Goal: Task Accomplishment & Management: Use online tool/utility

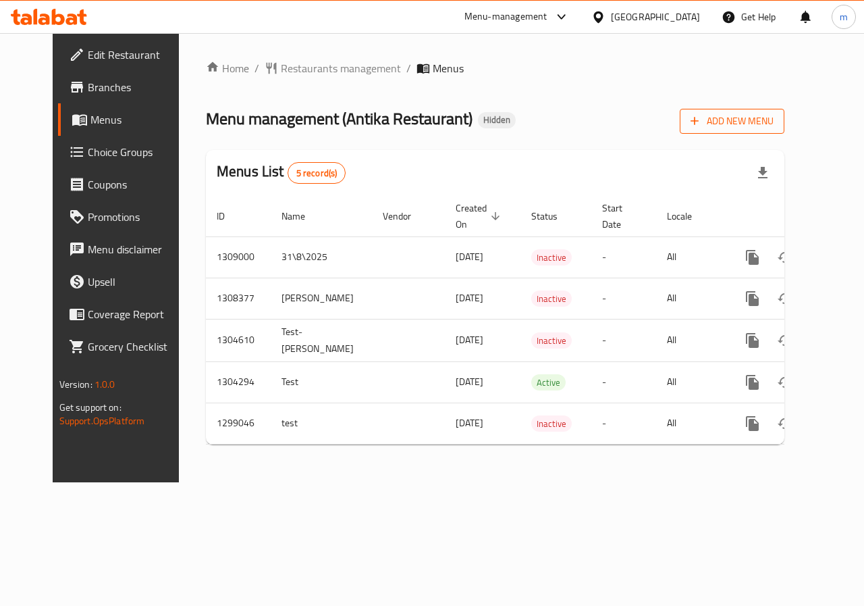
click at [774, 123] on span "Add New Menu" at bounding box center [732, 121] width 83 height 17
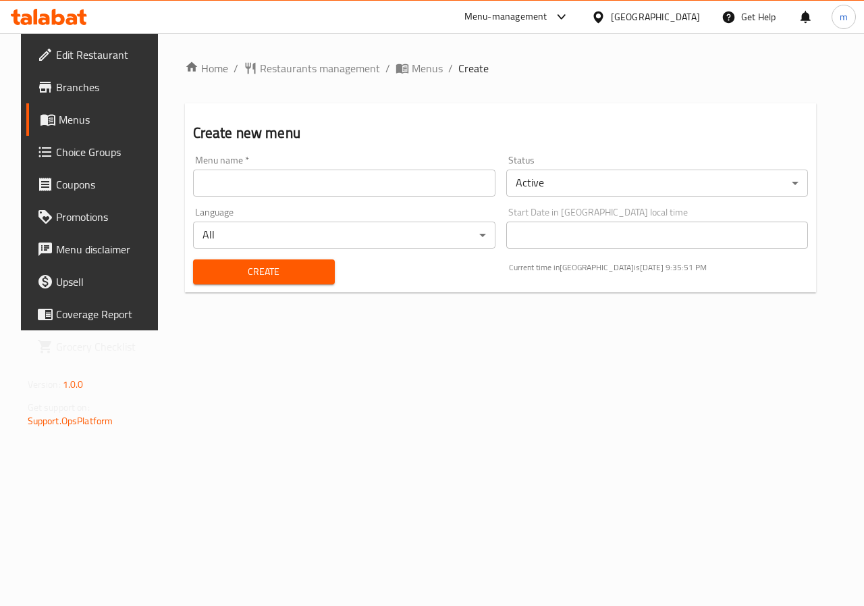
click at [371, 190] on input "text" at bounding box center [344, 182] width 303 height 27
type input "31/01/2025"
click at [551, 188] on body "​ Menu-management Egypt Get Help m Edit Restaurant Branches Menus Choice Groups…" at bounding box center [432, 319] width 864 height 573
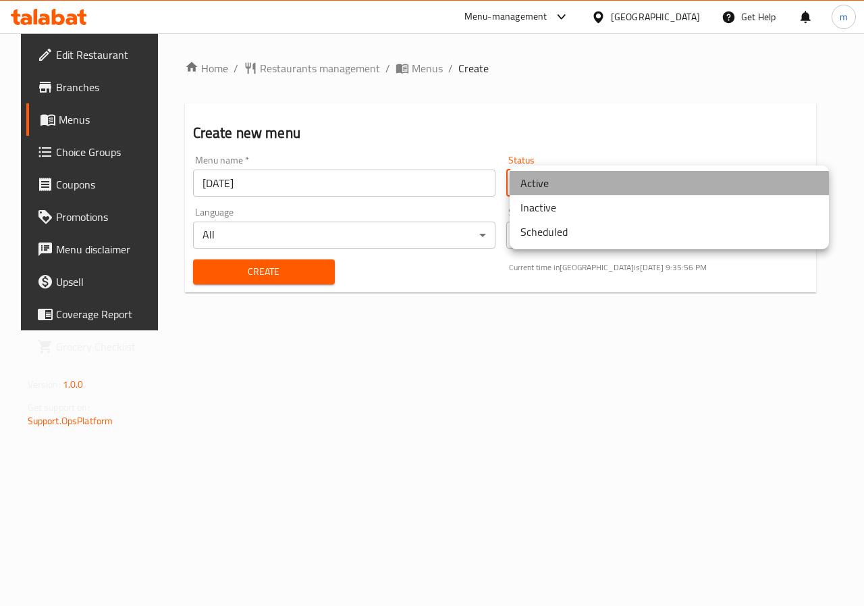
click at [552, 187] on li "Active" at bounding box center [669, 183] width 319 height 24
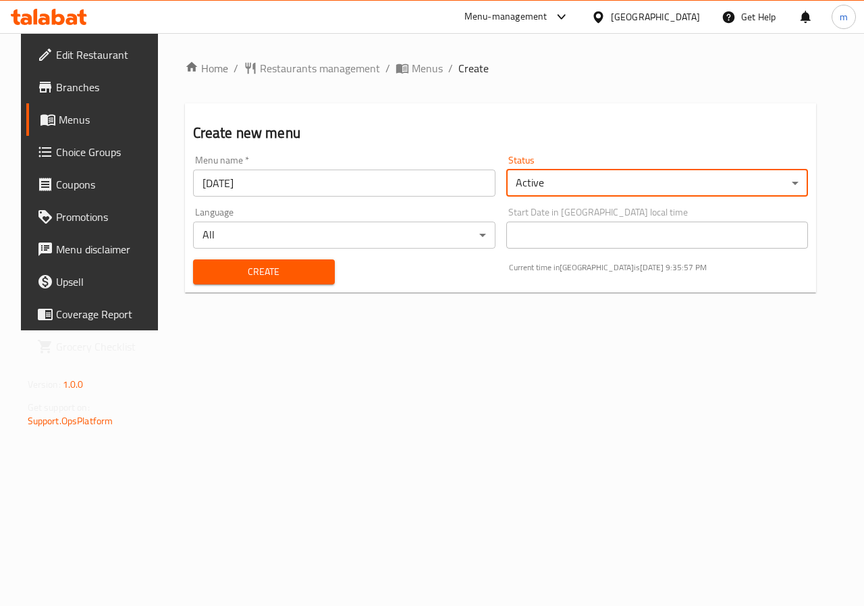
click at [570, 182] on body "​ Menu-management Egypt Get Help m Edit Restaurant Branches Menus Choice Groups…" at bounding box center [432, 319] width 864 height 573
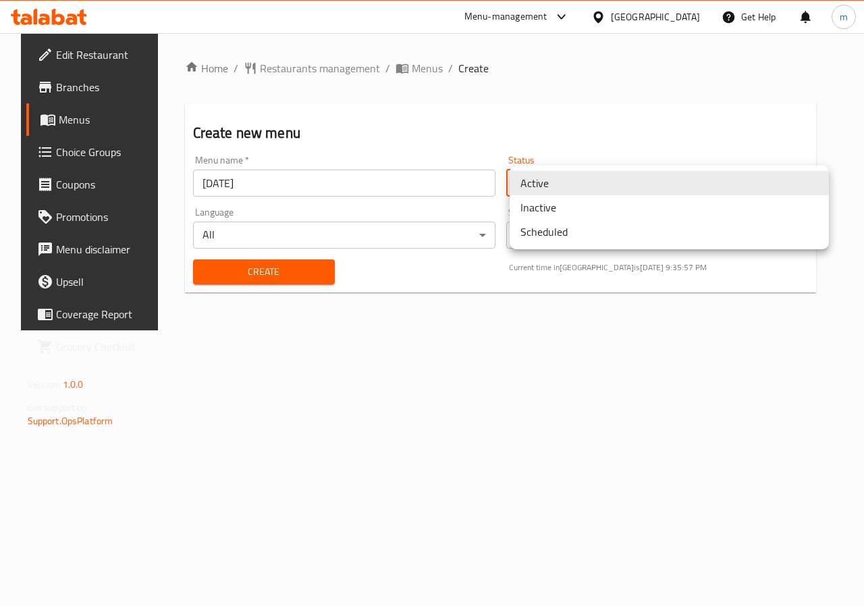
click at [571, 182] on li "Active" at bounding box center [669, 183] width 319 height 24
click at [571, 182] on body "​ Menu-management Egypt Get Help m Edit Restaurant Branches Menus Choice Groups…" at bounding box center [432, 319] width 864 height 573
click at [561, 213] on li "Inactive" at bounding box center [669, 207] width 319 height 24
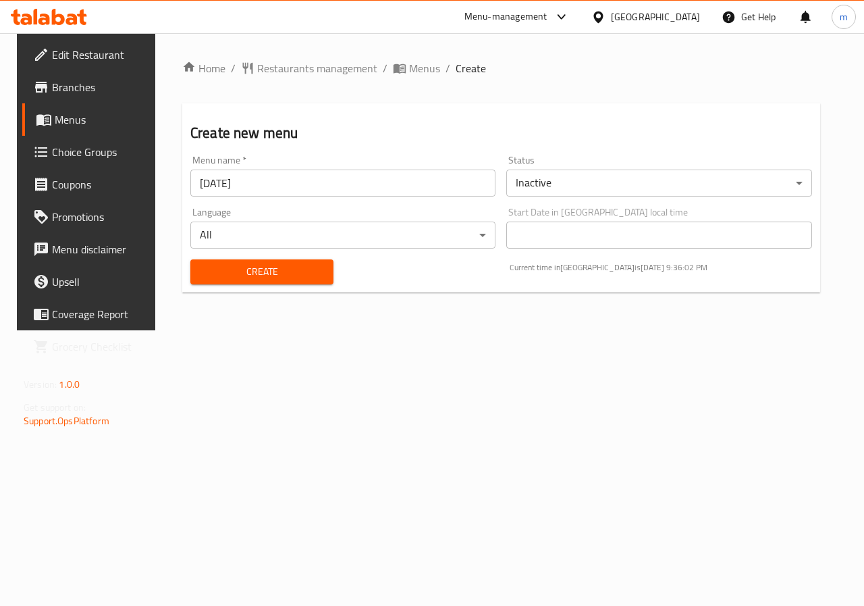
click at [298, 286] on div "Create" at bounding box center [261, 271] width 159 height 41
click at [298, 276] on span "Create" at bounding box center [262, 271] width 122 height 17
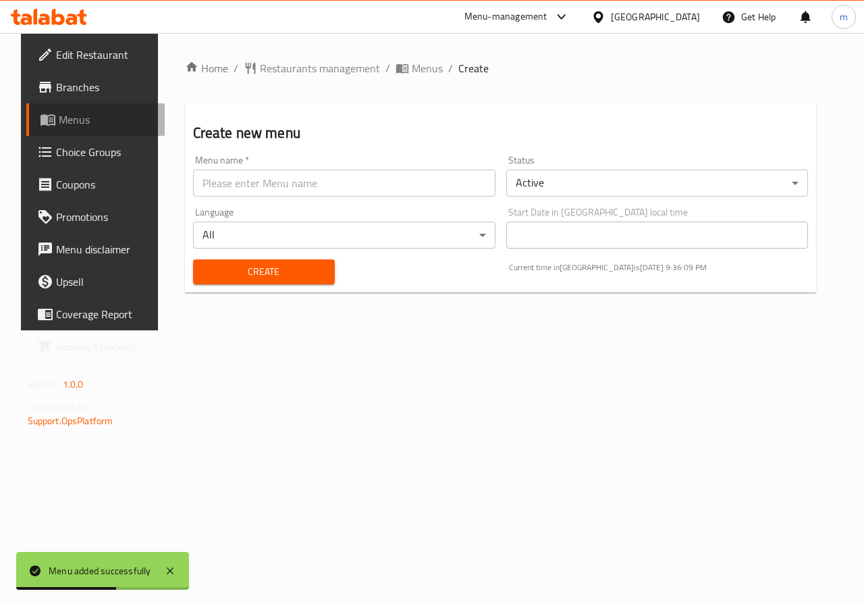
click at [70, 126] on span "Menus" at bounding box center [107, 119] width 96 height 16
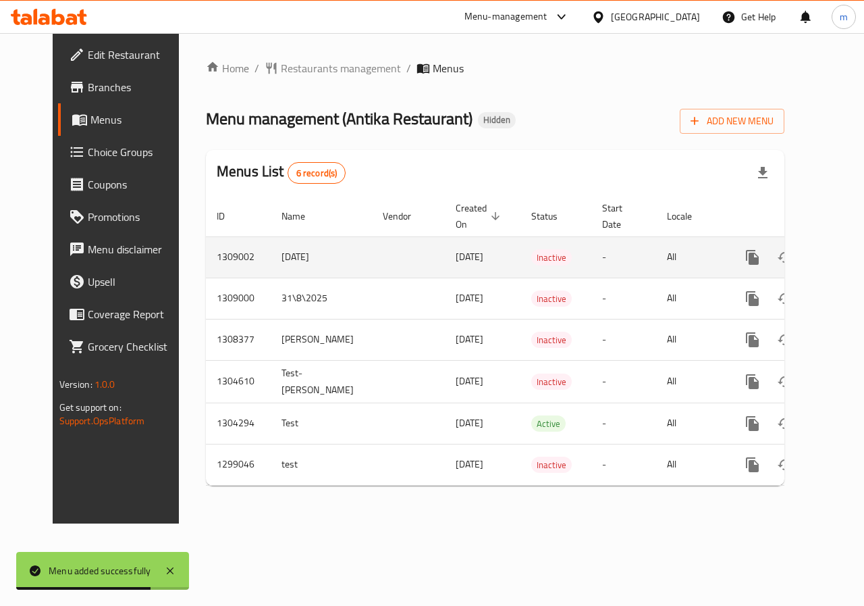
click at [224, 257] on tr "1309002 31/01/2025 31/08/2025 Inactive - All" at bounding box center [541, 256] width 671 height 41
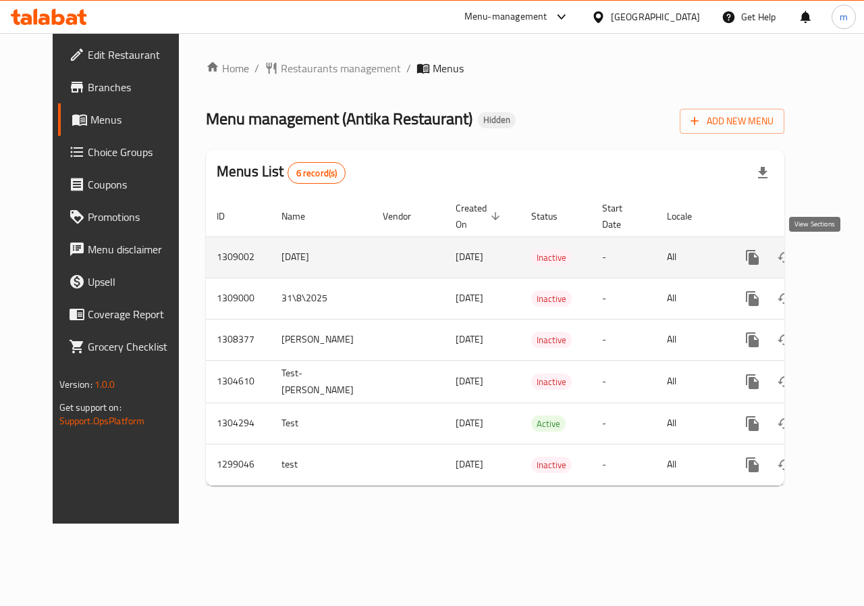
click at [844, 257] on icon "enhanced table" at bounding box center [850, 257] width 12 height 12
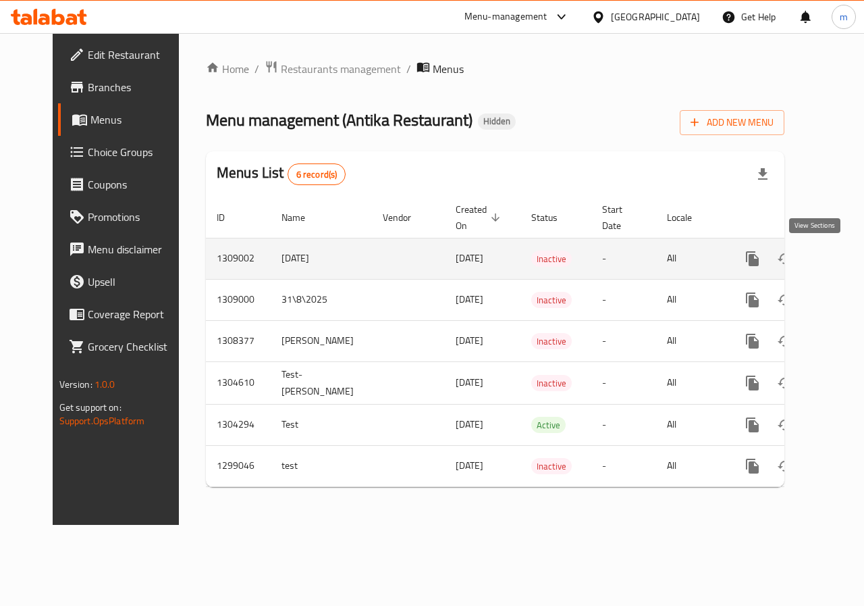
click at [834, 248] on link "enhanced table" at bounding box center [850, 258] width 32 height 32
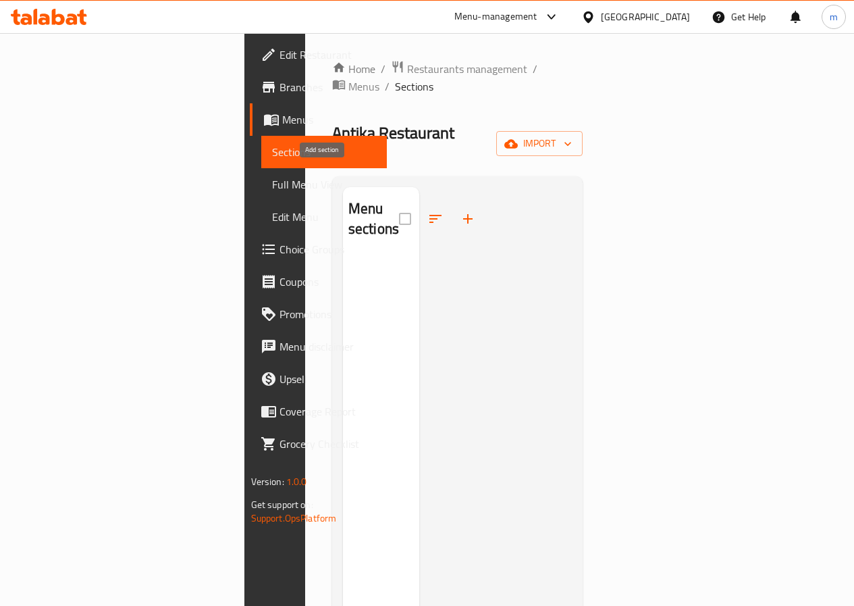
click at [452, 203] on button "button" at bounding box center [468, 219] width 32 height 32
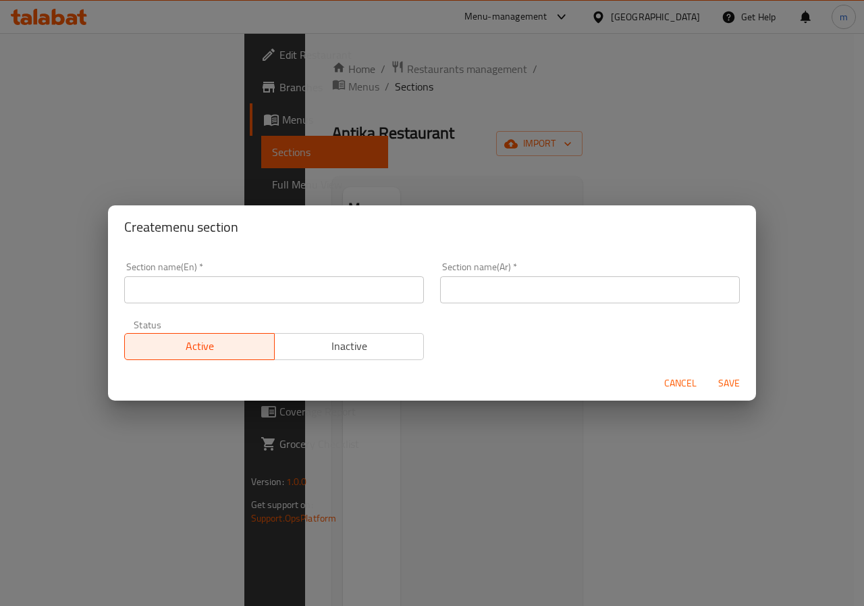
click at [678, 388] on span "Cancel" at bounding box center [680, 383] width 32 height 17
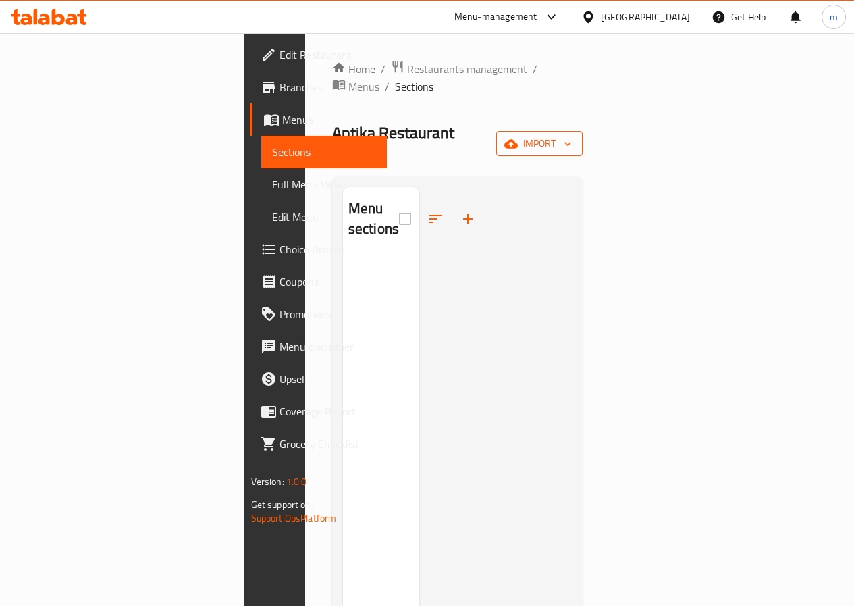
click at [572, 135] on span "import" at bounding box center [539, 143] width 65 height 17
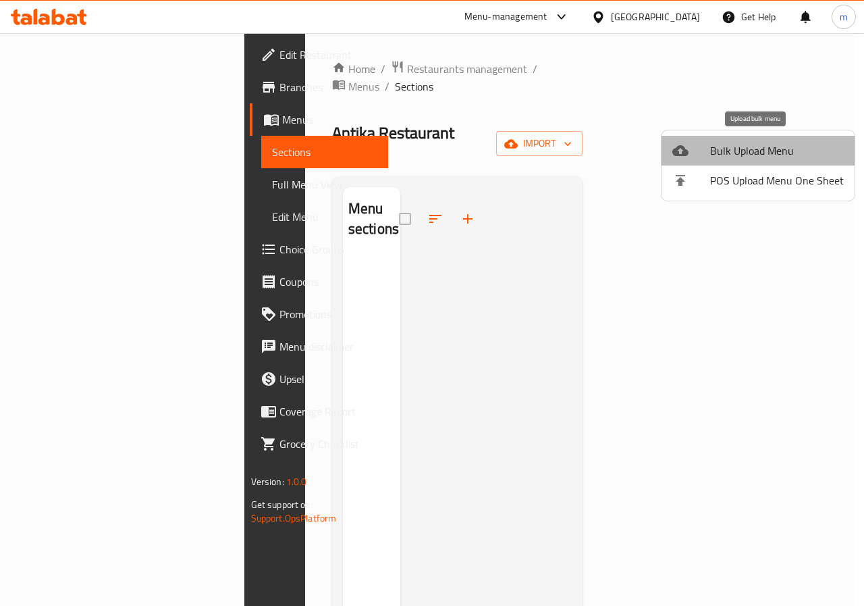
click at [783, 150] on span "Bulk Upload Menu" at bounding box center [777, 150] width 134 height 16
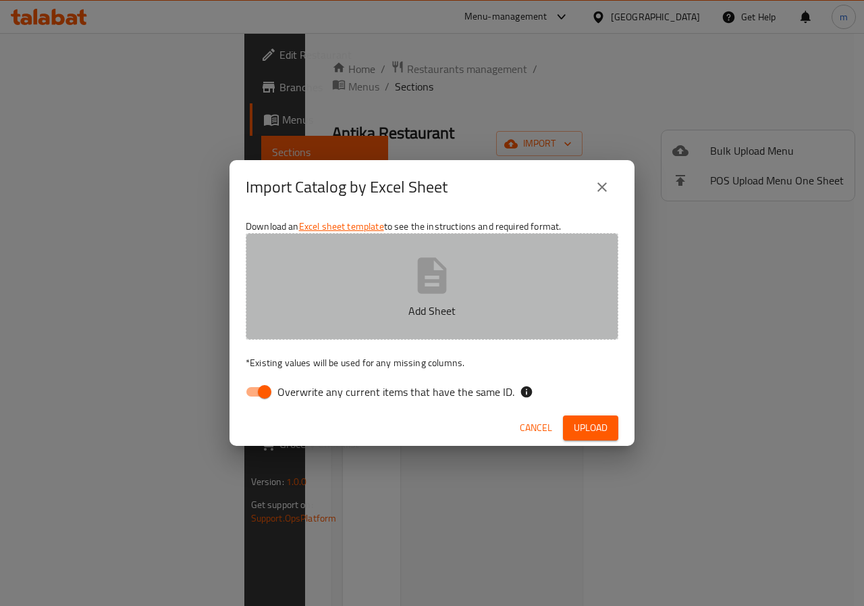
click at [471, 278] on button "Add Sheet" at bounding box center [432, 286] width 373 height 107
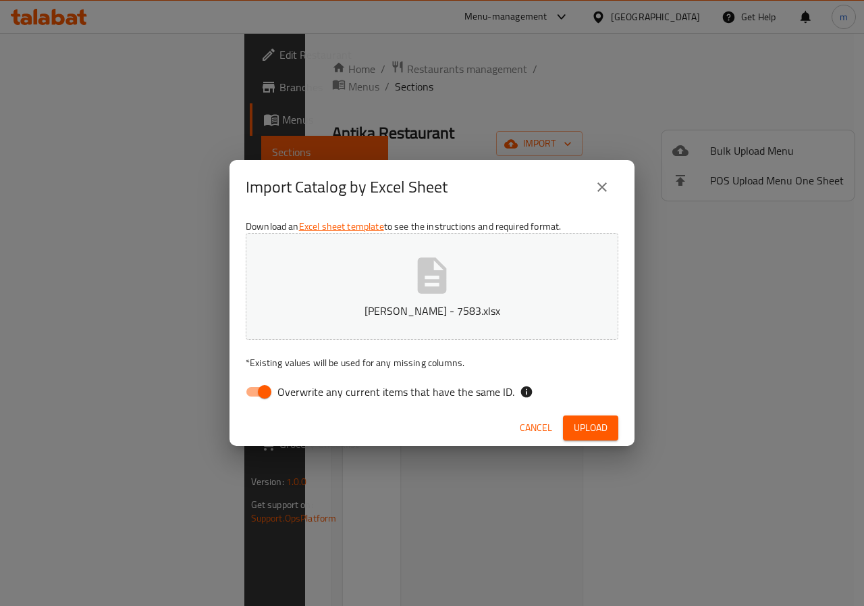
click at [270, 396] on input "Overwrite any current items that have the same ID." at bounding box center [264, 392] width 77 height 26
checkbox input "false"
click at [601, 422] on span "Upload" at bounding box center [591, 427] width 34 height 17
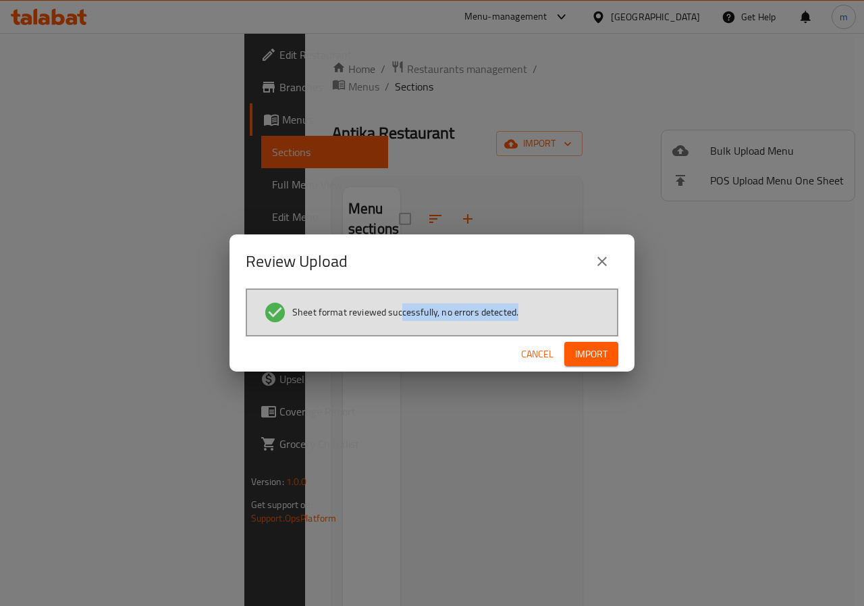
drag, startPoint x: 540, startPoint y: 308, endPoint x: 401, endPoint y: 309, distance: 139.1
click at [388, 308] on li "Sheet format reviewed successfully, no errors detected." at bounding box center [432, 312] width 338 height 24
click at [599, 360] on span "Import" at bounding box center [591, 354] width 32 height 17
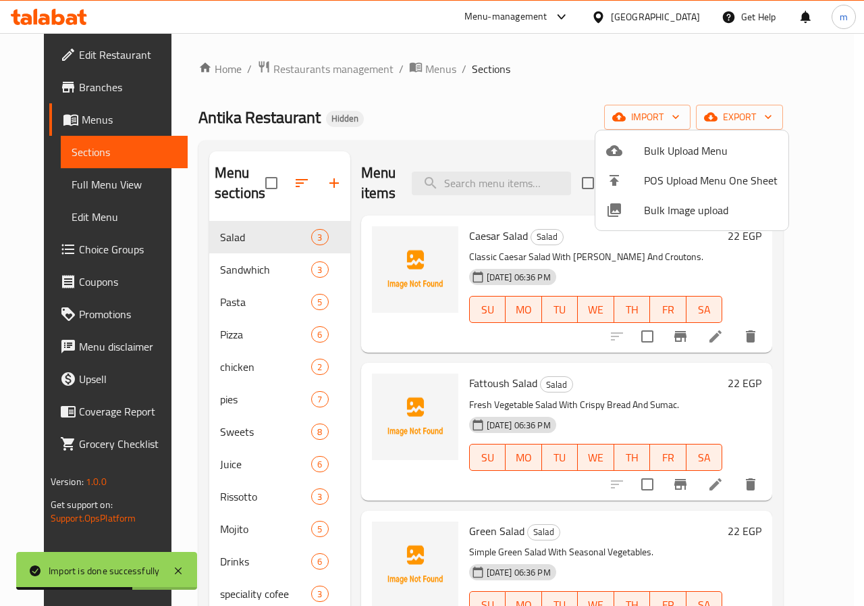
click at [852, 201] on div at bounding box center [432, 303] width 864 height 606
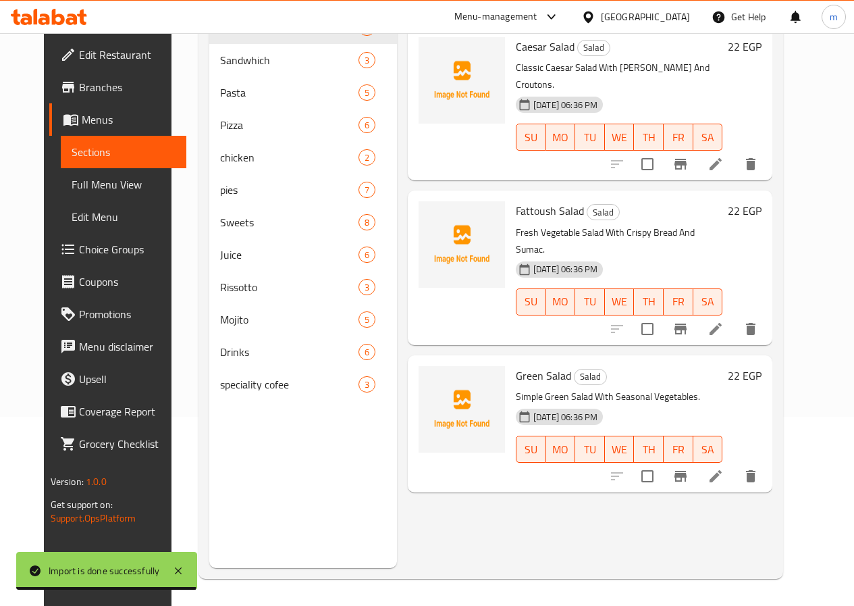
scroll to position [122, 0]
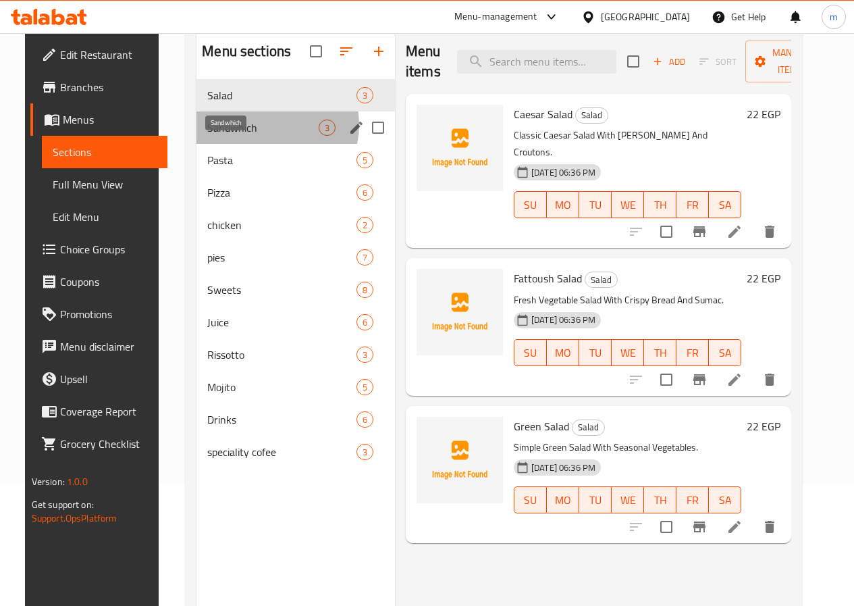
click at [255, 136] on span "Sandwhich" at bounding box center [262, 128] width 111 height 16
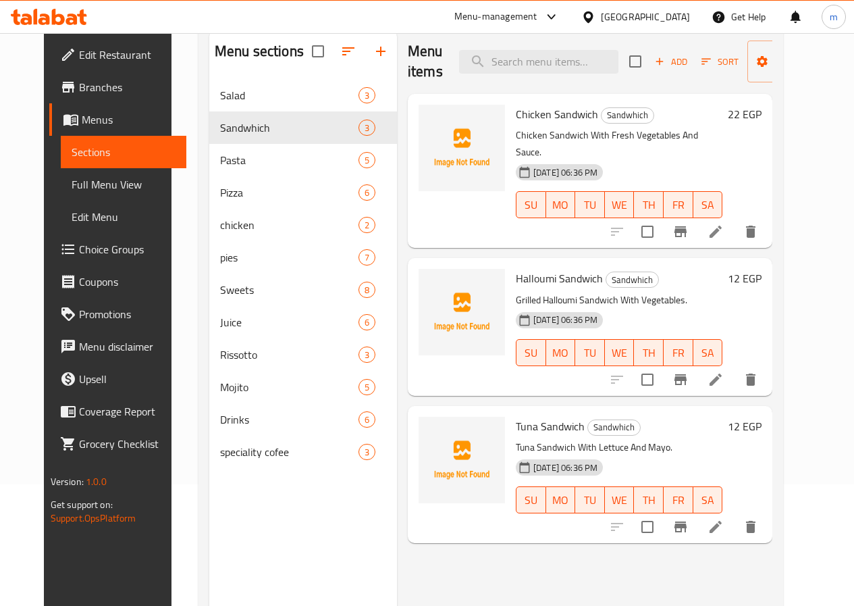
click at [209, 176] on div "Pasta 5" at bounding box center [303, 160] width 188 height 32
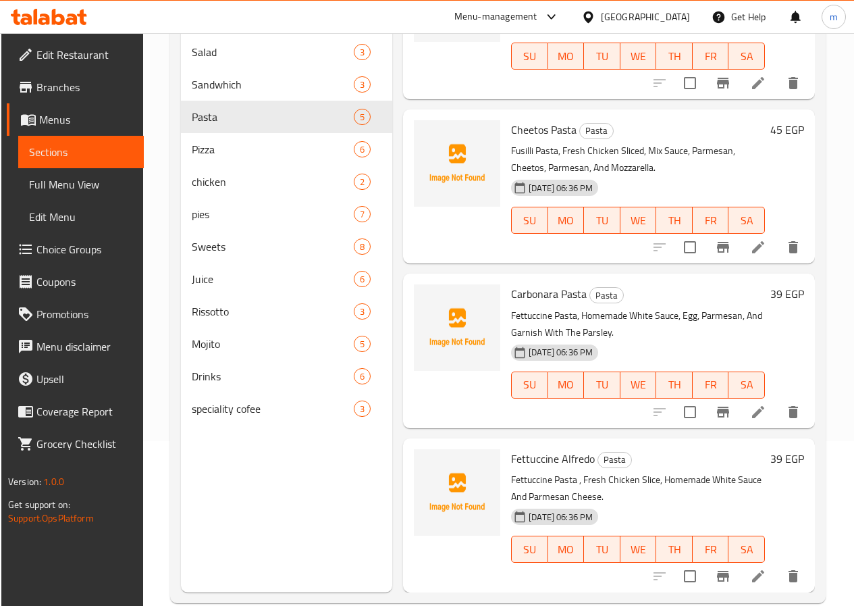
scroll to position [189, 0]
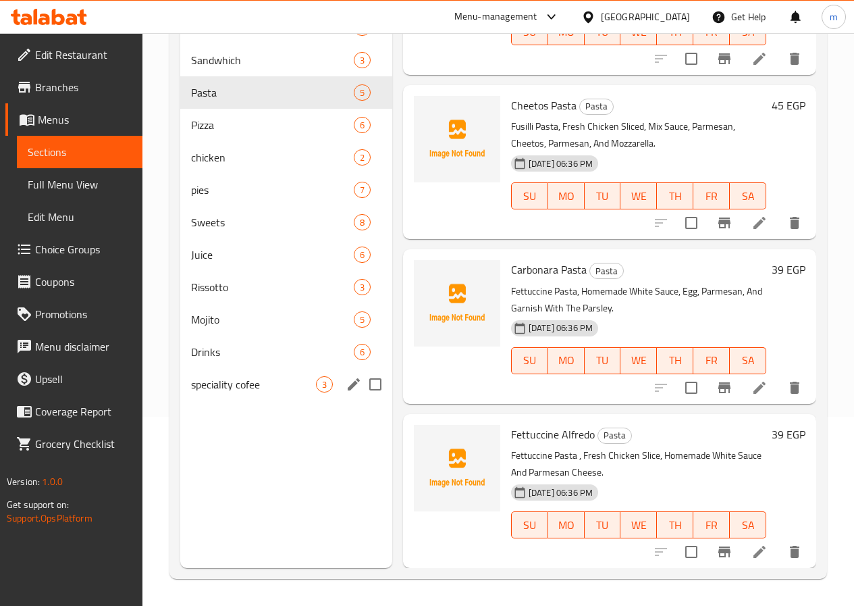
click at [239, 392] on span "speciality cofee" at bounding box center [253, 384] width 125 height 16
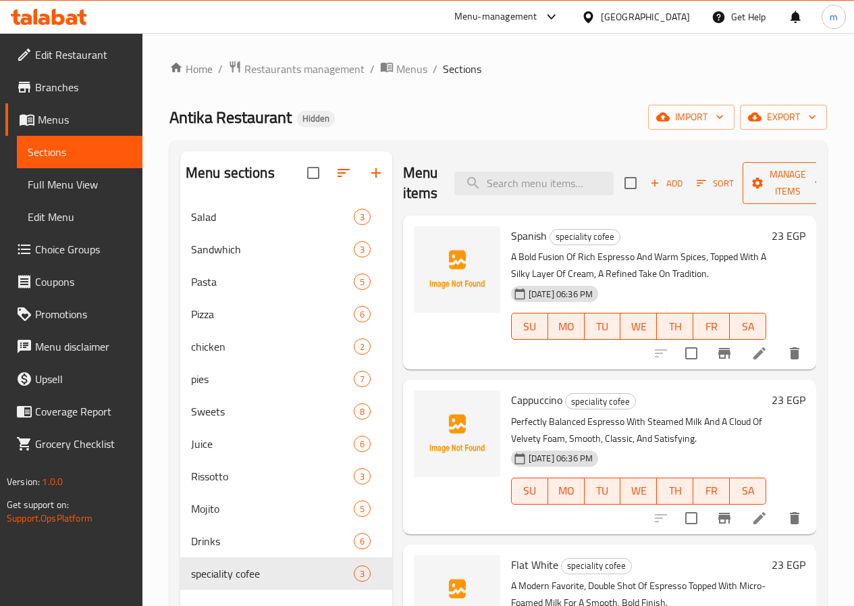
click at [812, 176] on icon "button" at bounding box center [819, 183] width 14 height 14
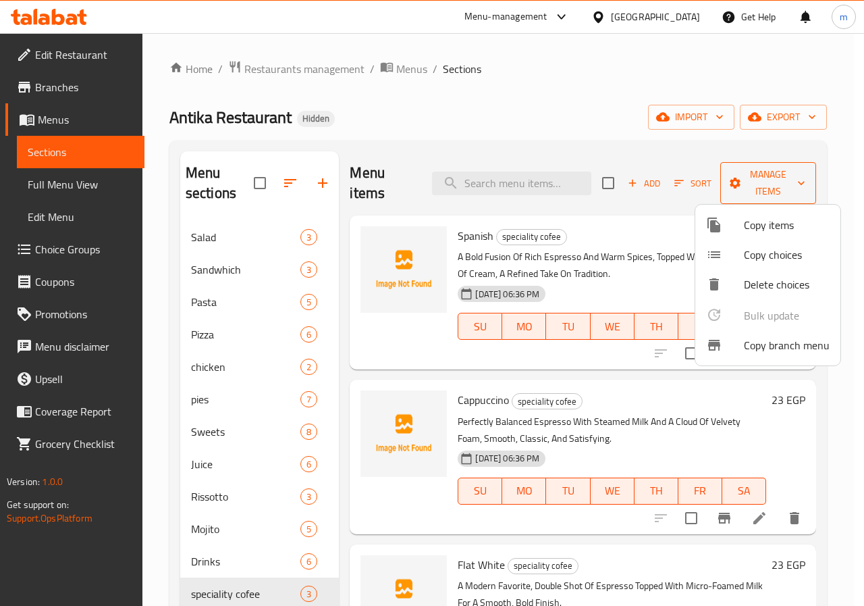
click at [800, 176] on div at bounding box center [432, 303] width 864 height 606
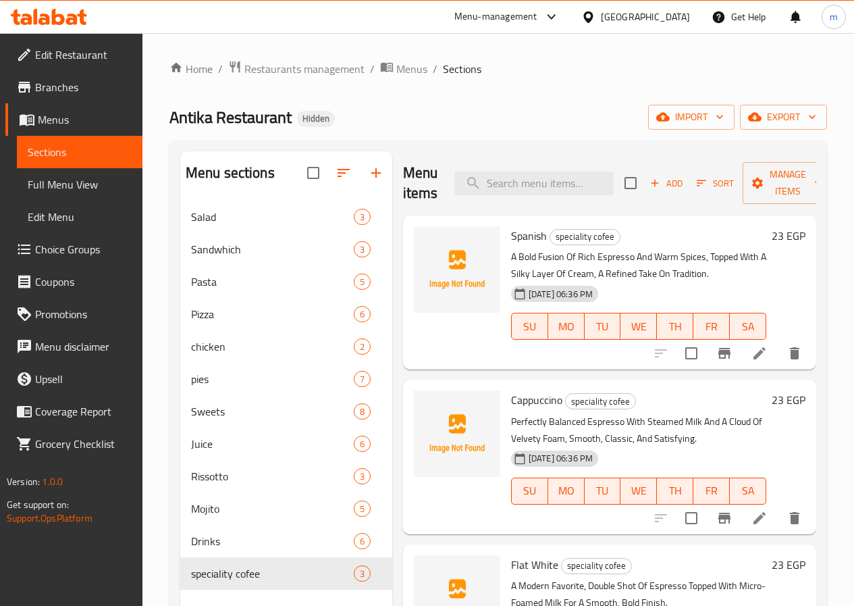
click at [801, 101] on div "Home / Restaurants management / Menus / Sections Antika Restaurant Hidden impor…" at bounding box center [498, 414] width 658 height 708
click at [806, 107] on button "export" at bounding box center [783, 117] width 87 height 25
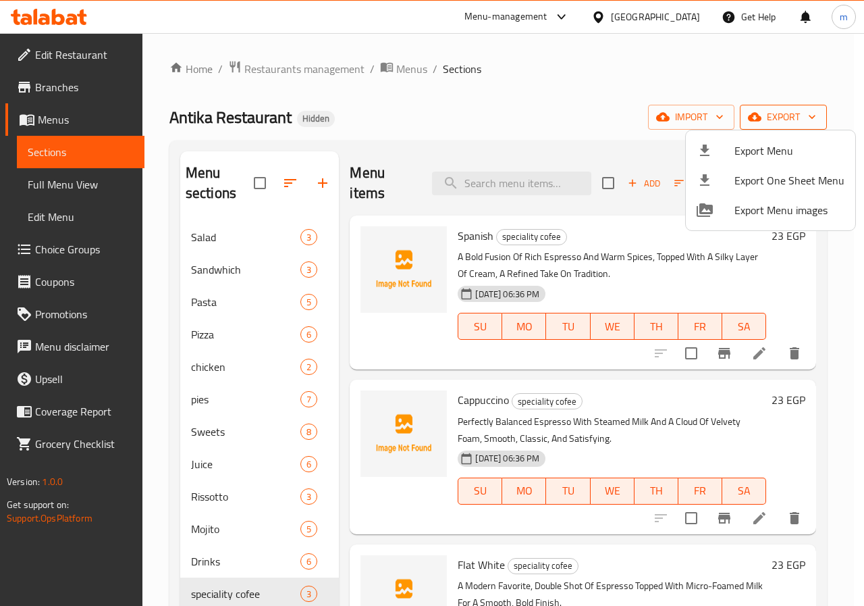
click at [806, 107] on div at bounding box center [432, 303] width 864 height 606
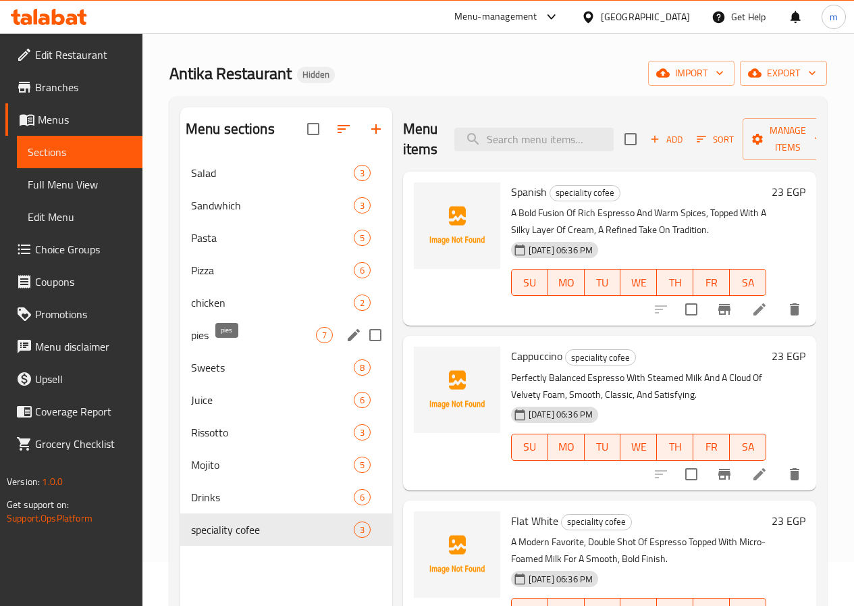
scroll to position [68, 0]
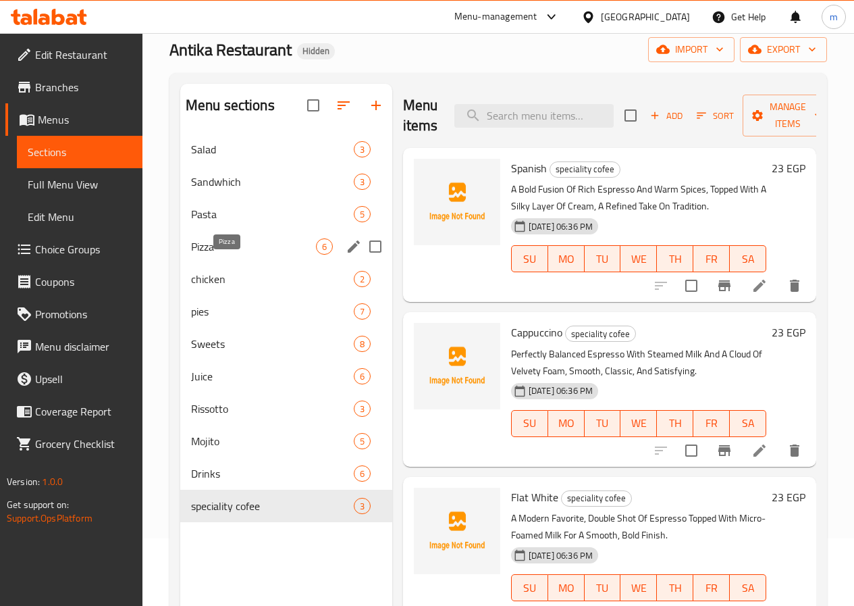
click at [219, 255] on span "Pizza" at bounding box center [253, 246] width 125 height 16
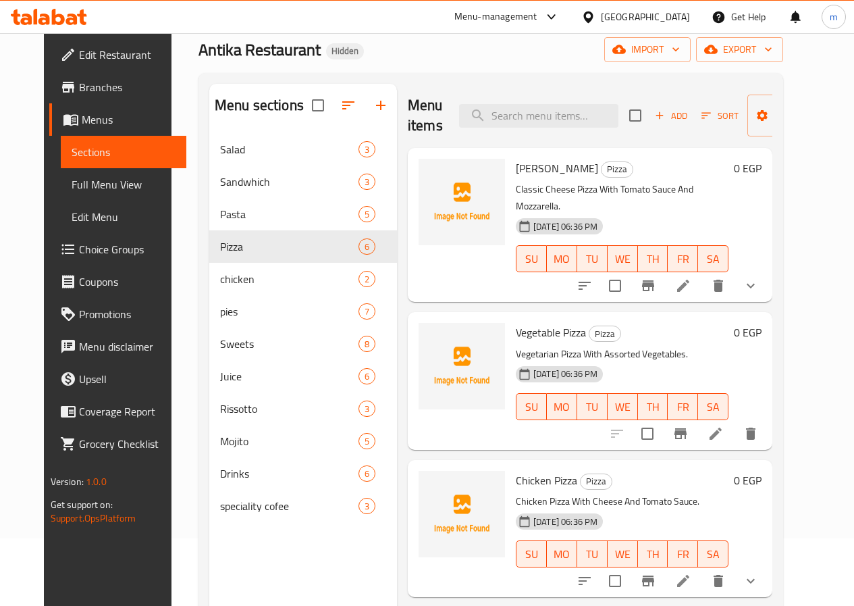
click at [702, 273] on li at bounding box center [683, 285] width 38 height 24
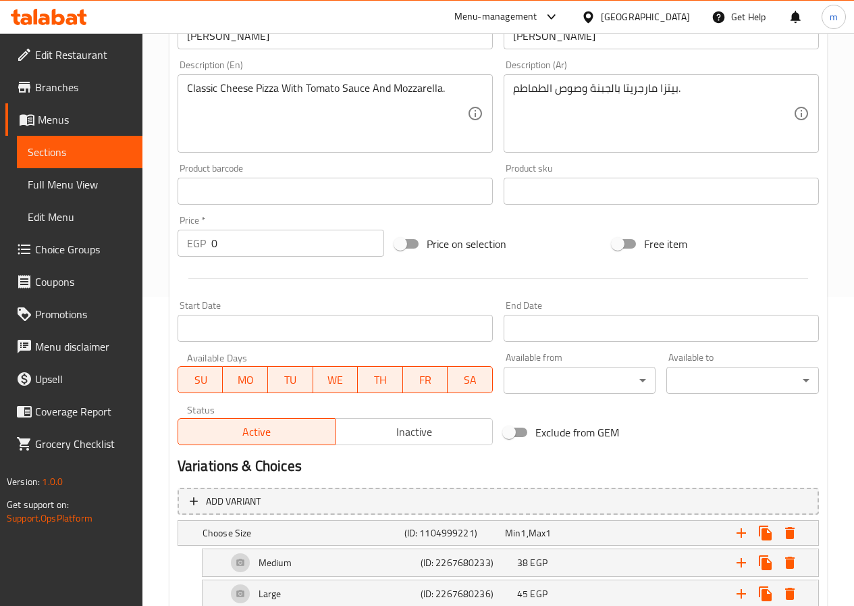
scroll to position [395, 0]
